Goal: Information Seeking & Learning: Learn about a topic

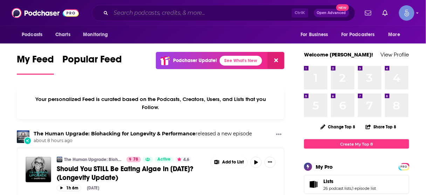
click at [226, 11] on input "Search podcasts, credits, & more..." at bounding box center [201, 12] width 181 height 11
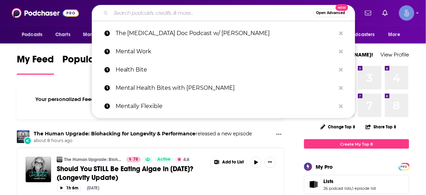
paste input "REV-UP SALES"
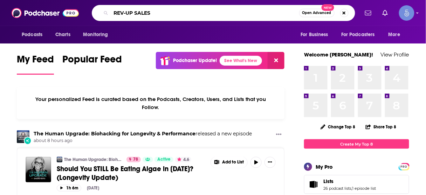
type input "REV-UP SALES"
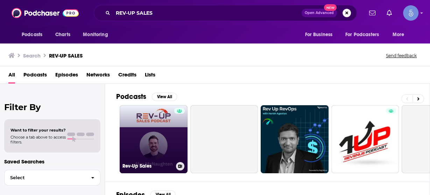
click at [158, 132] on link "Rev-Up Sales" at bounding box center [154, 139] width 68 height 68
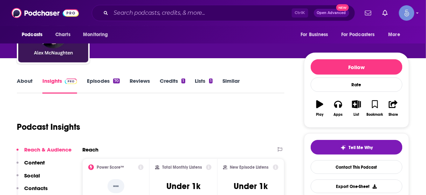
scroll to position [84, 0]
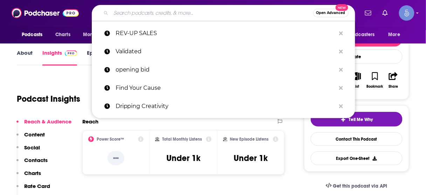
click at [223, 13] on input "Search podcasts, credits, & more..." at bounding box center [212, 12] width 202 height 11
paste input "You Own the Experience Podcast"
type input "You Own the Experience Podcast"
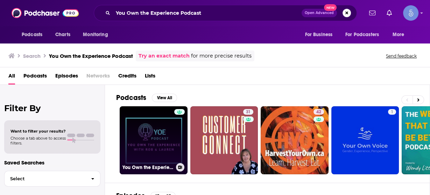
click at [158, 132] on link "You Own the Experience Podcast" at bounding box center [154, 140] width 68 height 68
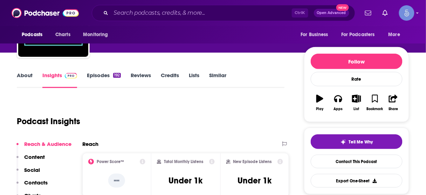
scroll to position [83, 0]
